Goal: Transaction & Acquisition: Purchase product/service

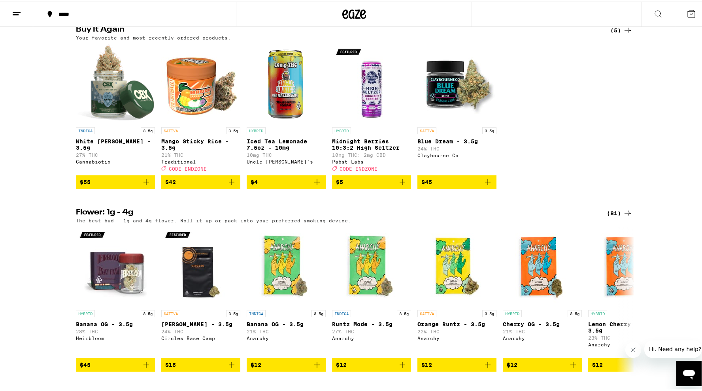
click at [623, 217] on icon at bounding box center [627, 211] width 9 height 9
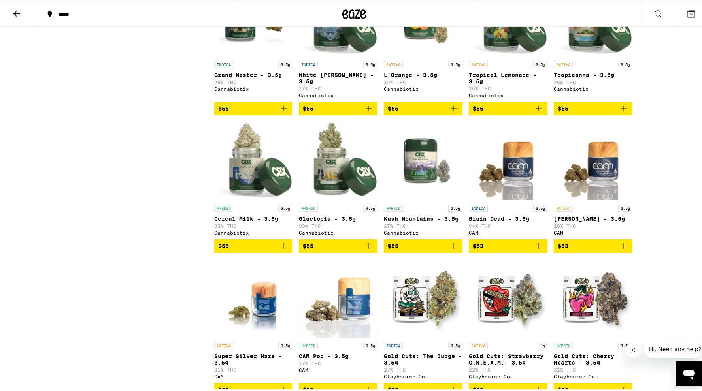
scroll to position [2007, 0]
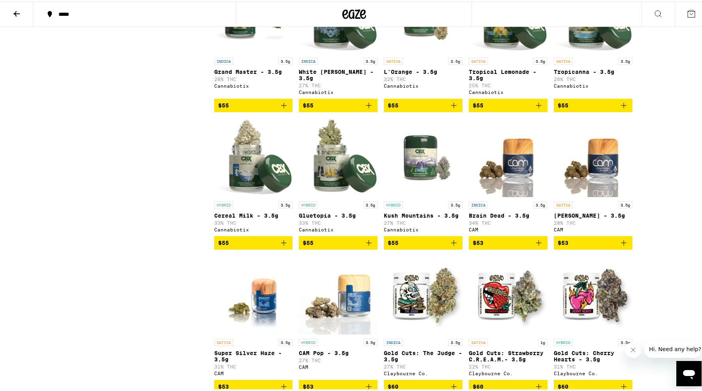
click at [590, 196] on img "Open page for Jack Herer - 3.5g from CAM" at bounding box center [593, 156] width 79 height 79
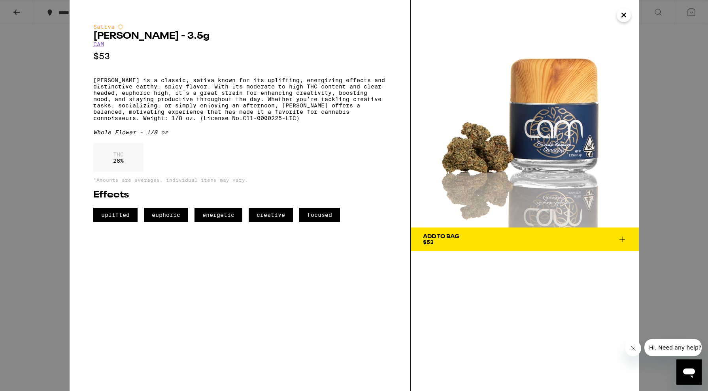
click at [623, 20] on icon "Close" at bounding box center [623, 15] width 9 height 12
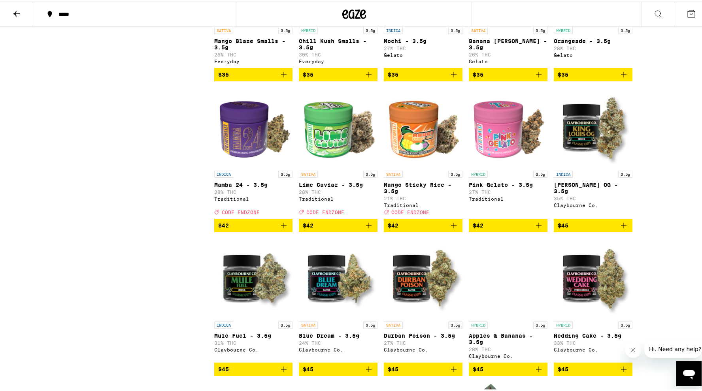
scroll to position [1032, 0]
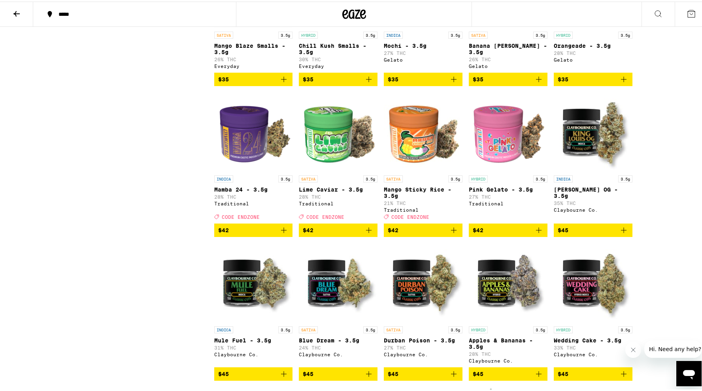
click at [422, 170] on img "Open page for Mango Sticky Rice - 3.5g from Traditional" at bounding box center [423, 130] width 79 height 79
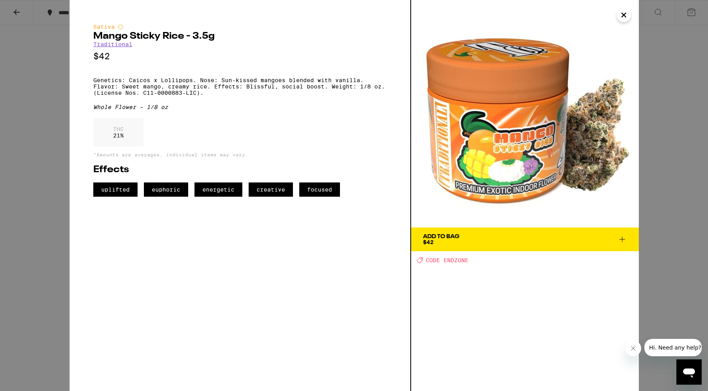
click at [620, 18] on icon "Close" at bounding box center [623, 15] width 9 height 12
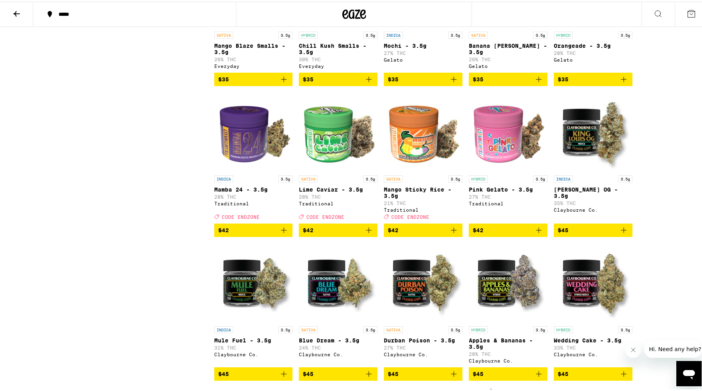
click at [242, 170] on img "Open page for Mamba 24 - 3.5g from Traditional" at bounding box center [253, 130] width 79 height 79
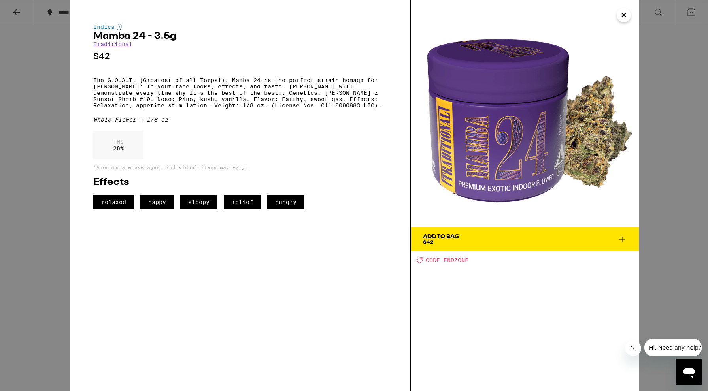
click at [626, 16] on icon "Close" at bounding box center [623, 15] width 9 height 12
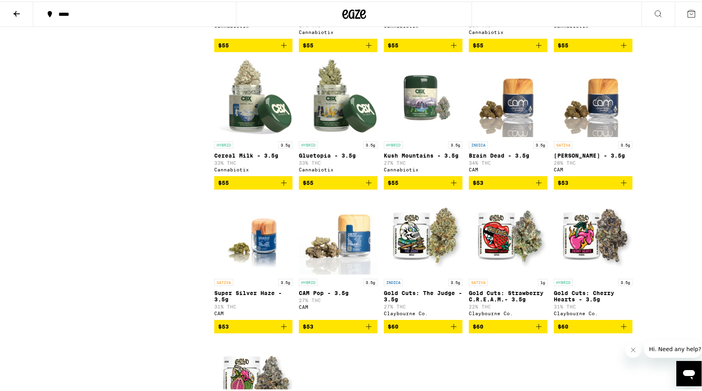
scroll to position [2063, 0]
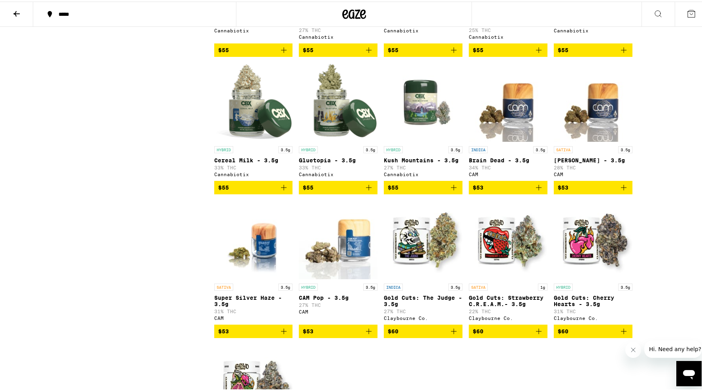
click at [588, 141] on img "Open page for Jack Herer - 3.5g from CAM" at bounding box center [593, 101] width 79 height 79
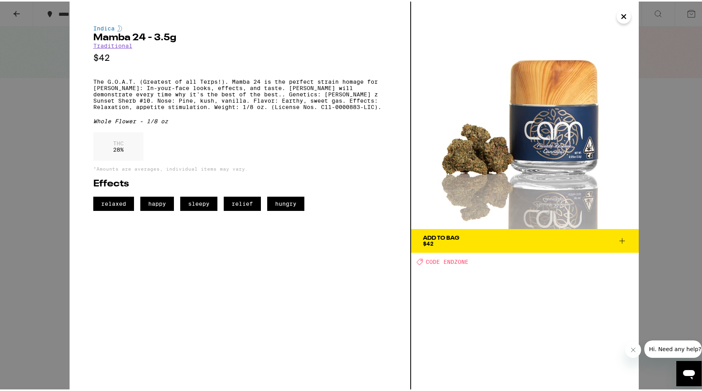
scroll to position [1032, 0]
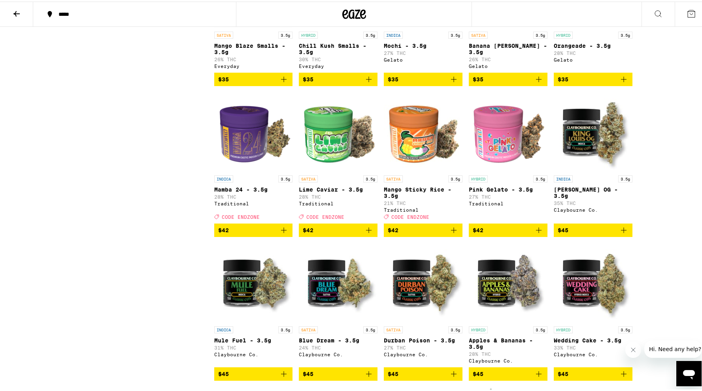
scroll to position [2007, 0]
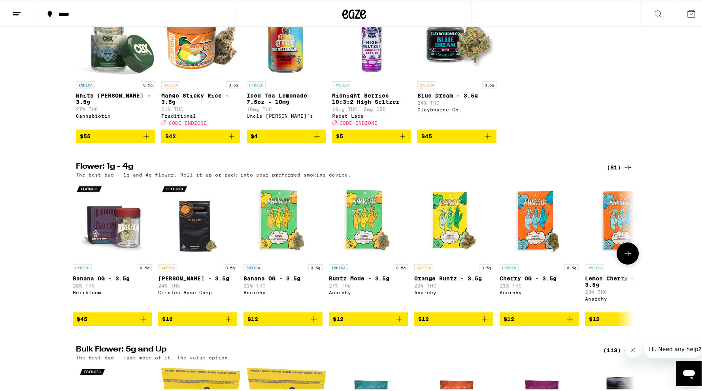
scroll to position [0, 8]
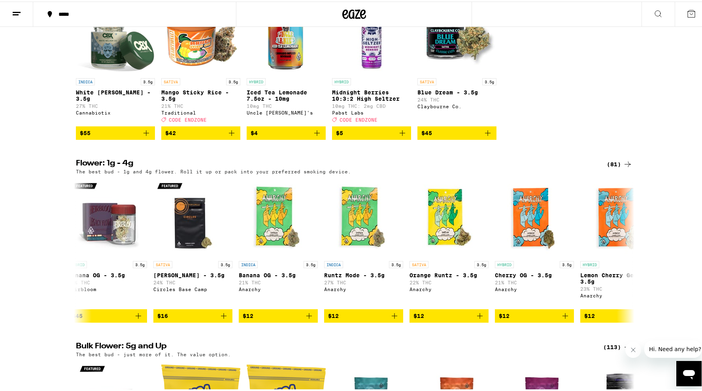
click at [617, 168] on div "(81)" at bounding box center [620, 162] width 26 height 9
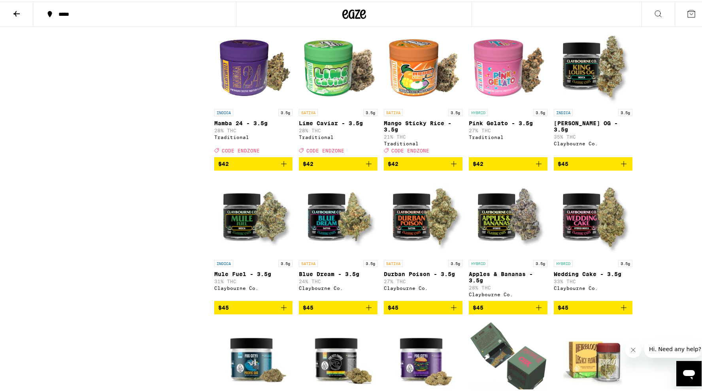
scroll to position [1094, 0]
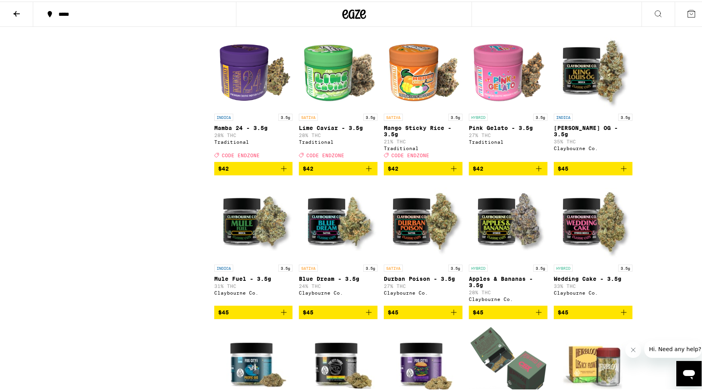
click at [332, 108] on img "Open page for Lime Caviar - 3.5g from Traditional" at bounding box center [338, 68] width 79 height 79
click at [327, 108] on img "Open page for Lime Caviar - 3.5g from Traditional" at bounding box center [338, 68] width 79 height 79
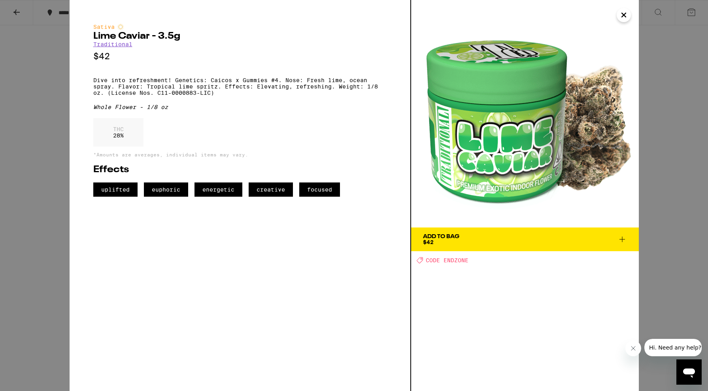
click at [624, 15] on icon "Close" at bounding box center [624, 15] width 4 height 4
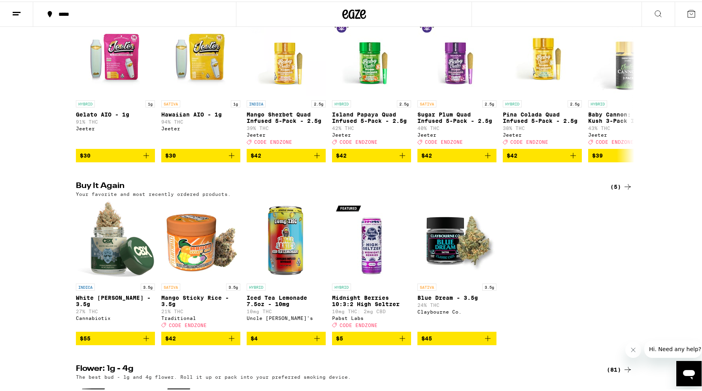
scroll to position [303, 0]
